Goal: Task Accomplishment & Management: Use online tool/utility

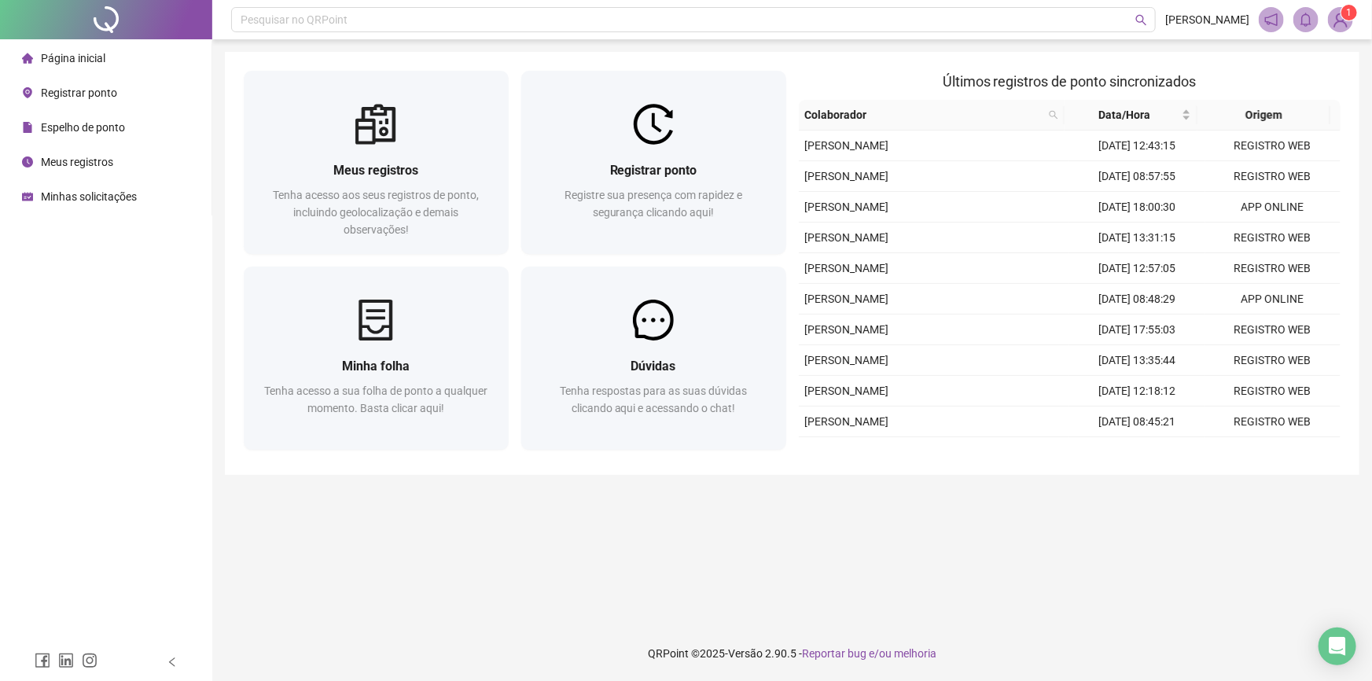
click at [557, 121] on div at bounding box center [653, 124] width 265 height 41
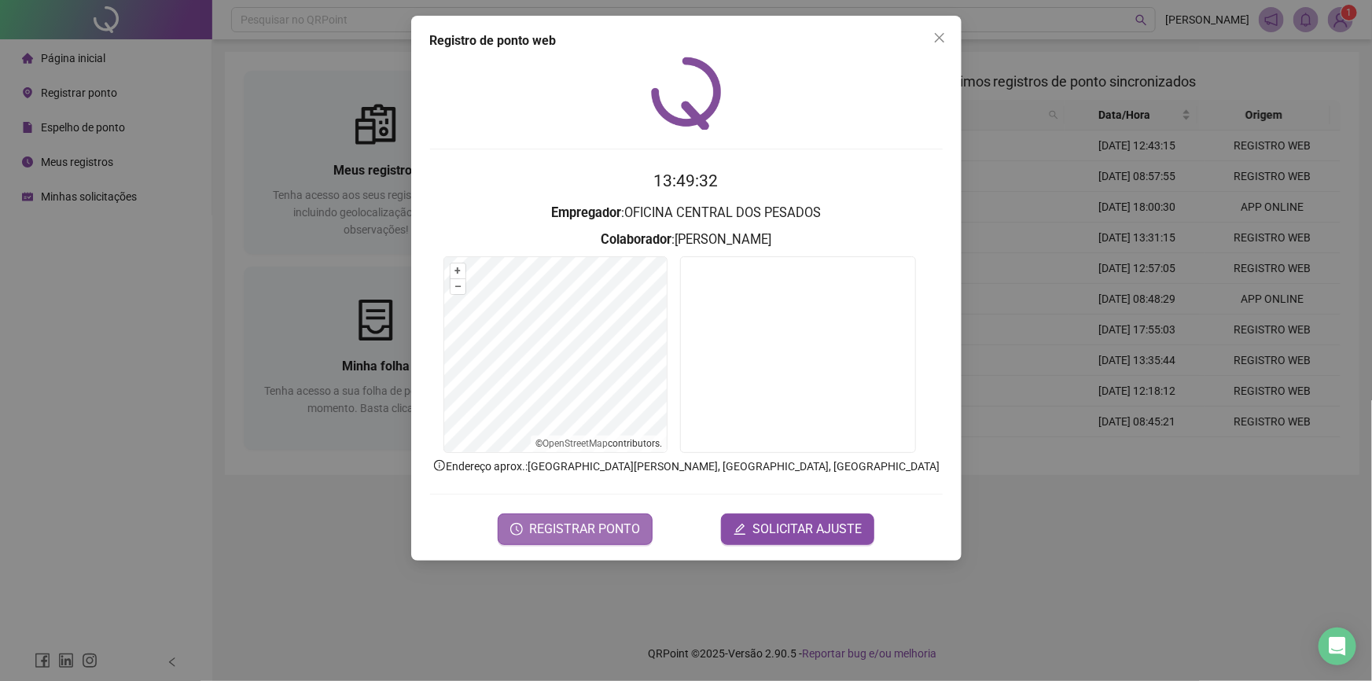
click at [535, 520] on span "REGISTRAR PONTO" at bounding box center [584, 529] width 111 height 19
